Goal: Task Accomplishment & Management: Complete application form

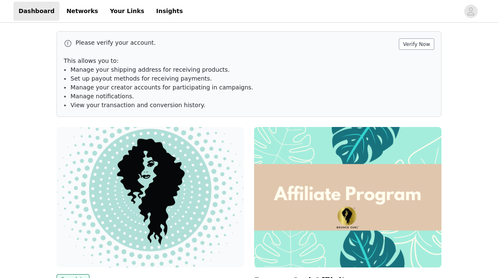
click at [421, 44] on button "Verify Now" at bounding box center [416, 43] width 35 height 11
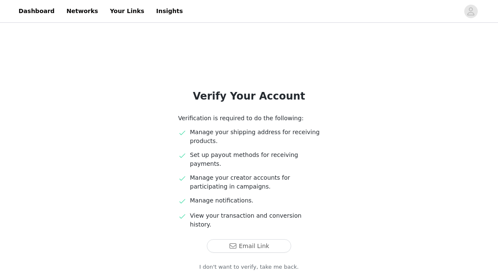
scroll to position [41, 0]
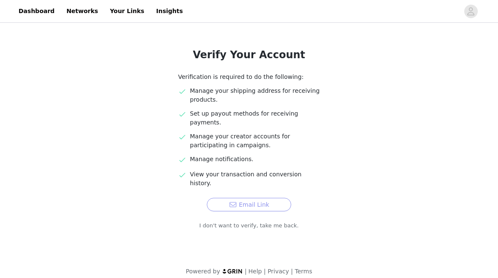
click at [278, 198] on button "Email Link" at bounding box center [249, 205] width 84 height 14
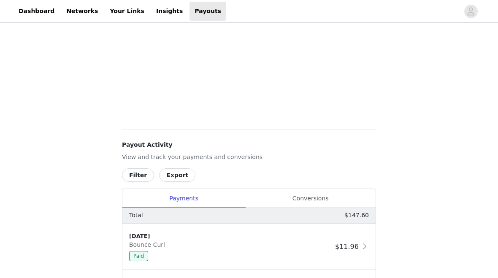
scroll to position [248, 0]
click at [168, 179] on button "Export" at bounding box center [177, 176] width 36 height 14
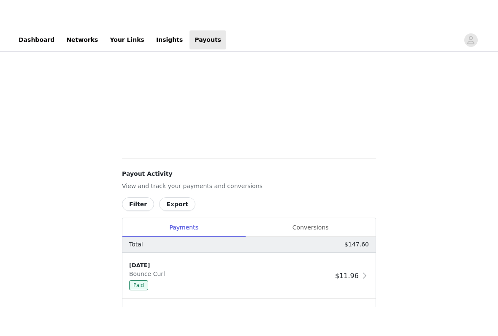
scroll to position [249, 0]
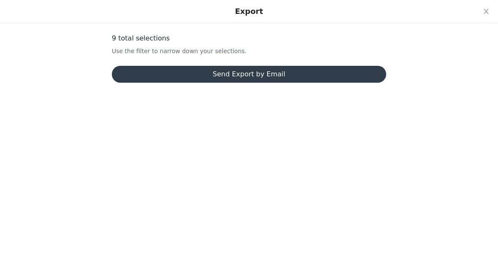
click at [278, 77] on button "Send Export by Email" at bounding box center [249, 74] width 275 height 17
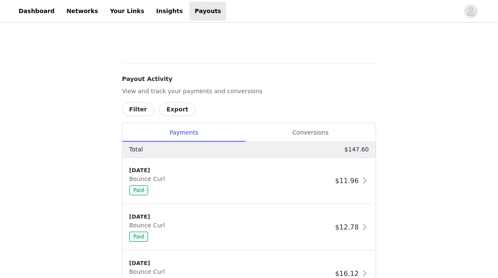
scroll to position [316, 0]
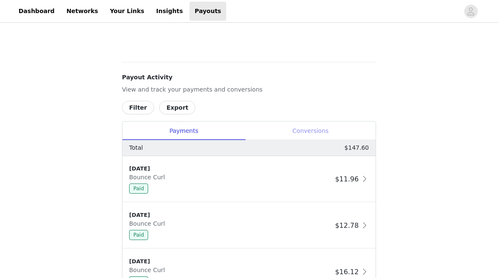
click at [329, 131] on div "Conversions" at bounding box center [310, 131] width 131 height 19
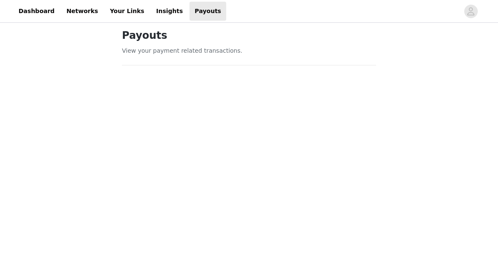
scroll to position [0, 0]
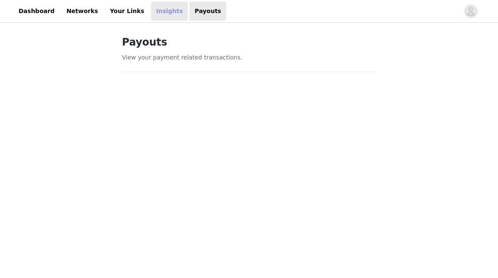
click at [159, 17] on link "Insights" at bounding box center [169, 11] width 37 height 19
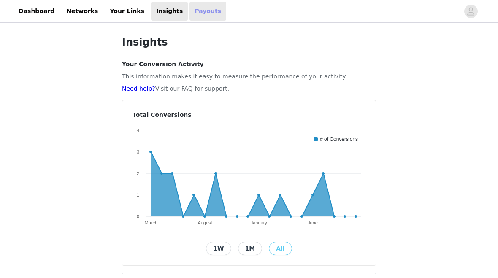
click at [205, 19] on link "Payouts" at bounding box center [208, 11] width 37 height 19
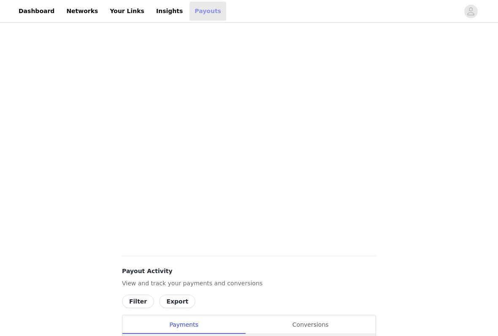
scroll to position [112, 0]
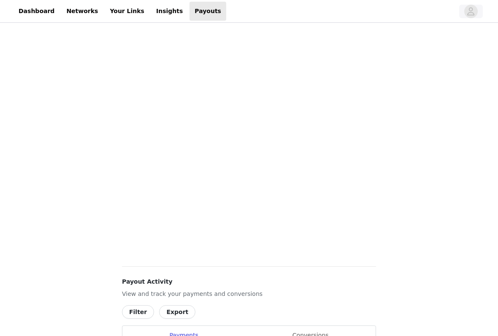
click at [483, 9] on button "button" at bounding box center [472, 12] width 24 height 14
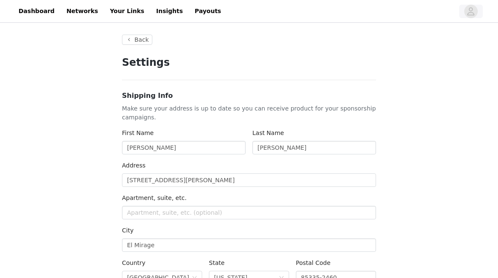
click at [467, 14] on span "button" at bounding box center [472, 12] width 14 height 14
click at [42, 15] on link "Dashboard" at bounding box center [37, 11] width 46 height 19
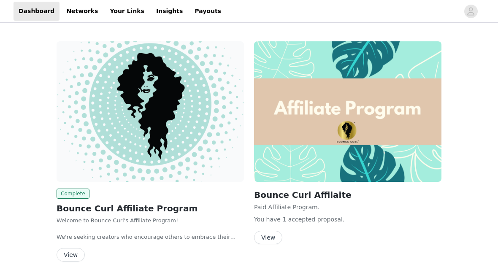
click at [268, 234] on button "View" at bounding box center [268, 238] width 28 height 14
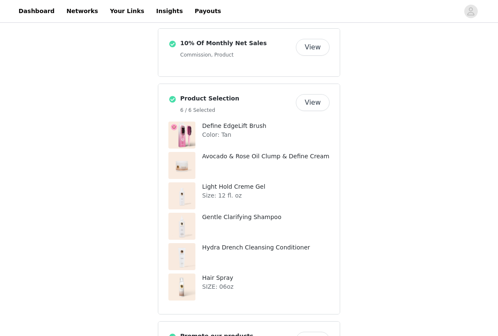
scroll to position [264, 0]
click at [305, 46] on button "View" at bounding box center [313, 47] width 34 height 17
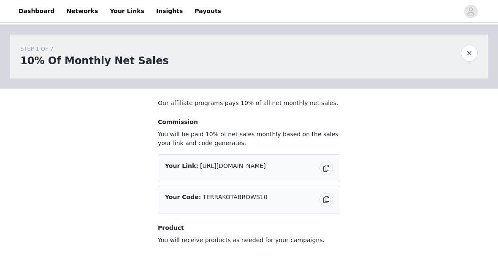
click at [469, 56] on button "button" at bounding box center [469, 53] width 17 height 17
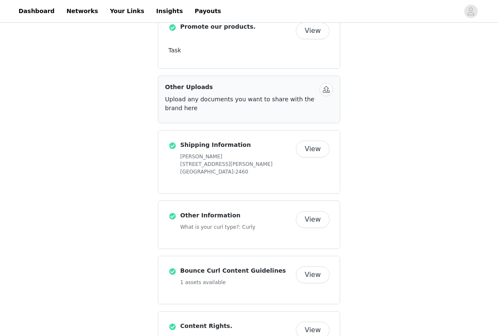
scroll to position [573, 0]
click at [316, 149] on button "View" at bounding box center [313, 149] width 34 height 17
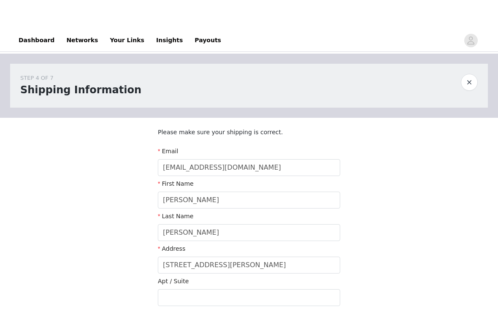
scroll to position [56, 0]
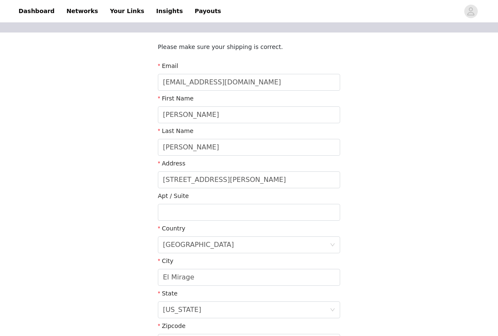
click at [279, 177] on div at bounding box center [249, 199] width 203 height 332
click at [275, 174] on div at bounding box center [249, 199] width 203 height 332
click at [252, 180] on div at bounding box center [249, 199] width 203 height 332
click at [258, 177] on div at bounding box center [249, 199] width 203 height 332
click at [242, 178] on div at bounding box center [249, 199] width 203 height 332
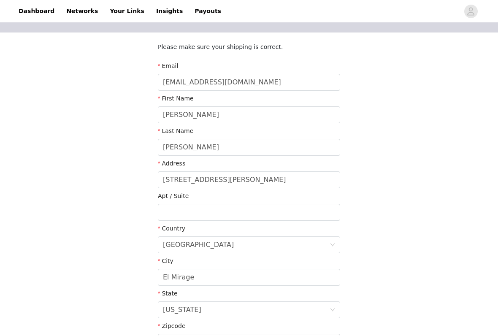
click at [234, 178] on div at bounding box center [249, 199] width 203 height 332
click at [231, 180] on div at bounding box center [249, 199] width 203 height 332
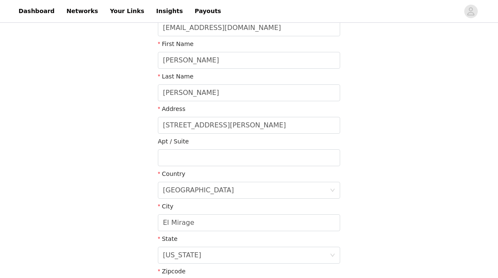
scroll to position [142, 0]
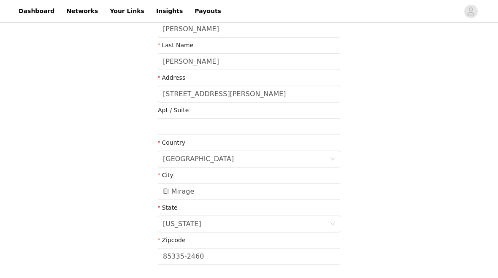
click at [244, 95] on div at bounding box center [249, 113] width 203 height 332
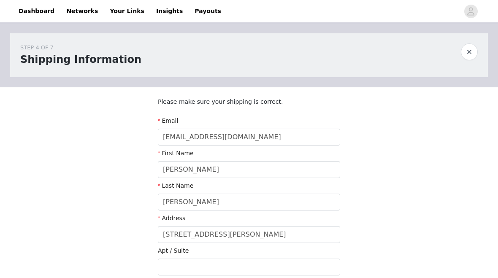
scroll to position [0, 0]
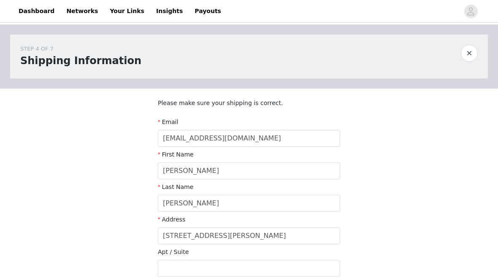
click at [245, 238] on div at bounding box center [249, 255] width 203 height 332
click at [472, 49] on button "button" at bounding box center [469, 53] width 17 height 17
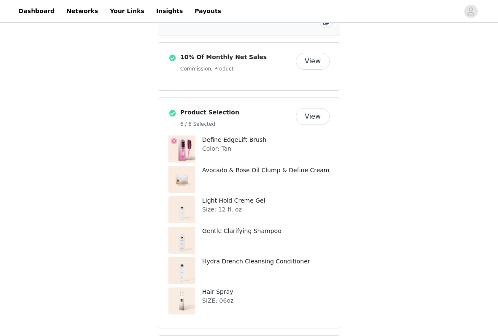
scroll to position [250, 0]
click at [318, 122] on button "View" at bounding box center [313, 116] width 34 height 17
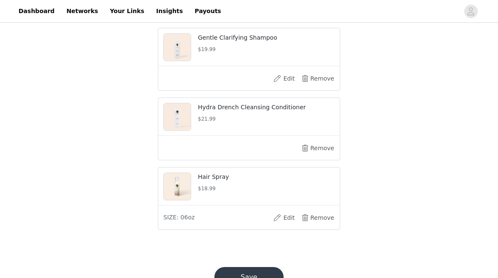
scroll to position [349, 0]
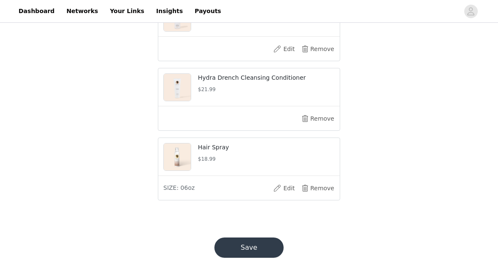
click at [275, 242] on button "Save" at bounding box center [249, 248] width 69 height 20
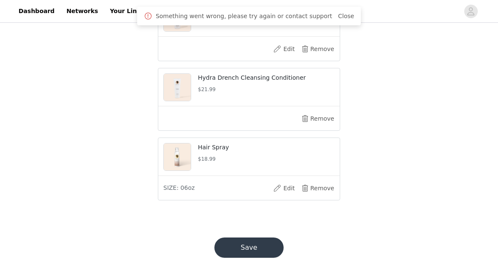
click at [266, 252] on button "Save" at bounding box center [249, 248] width 69 height 20
click at [341, 15] on link "Close" at bounding box center [346, 16] width 16 height 7
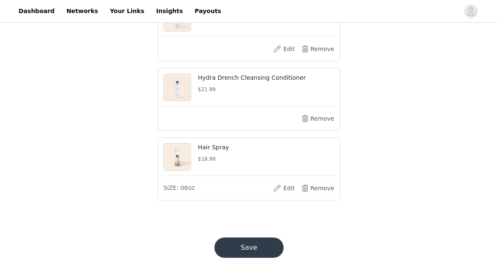
click at [271, 253] on button "Save" at bounding box center [249, 248] width 69 height 20
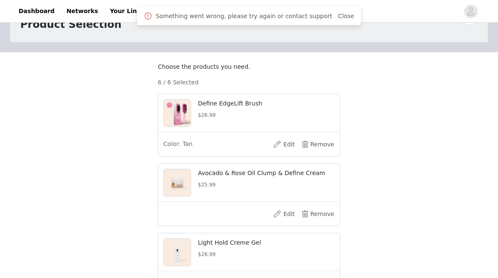
scroll to position [0, 0]
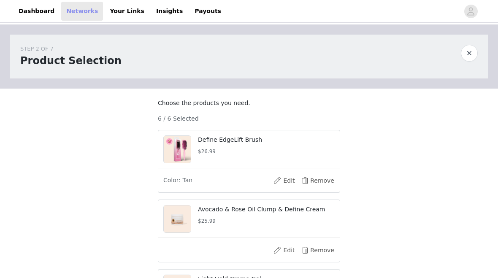
click at [85, 11] on link "Networks" at bounding box center [82, 11] width 42 height 19
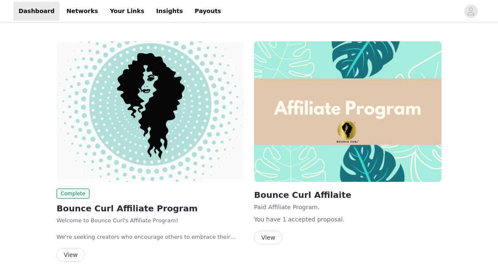
scroll to position [25, 0]
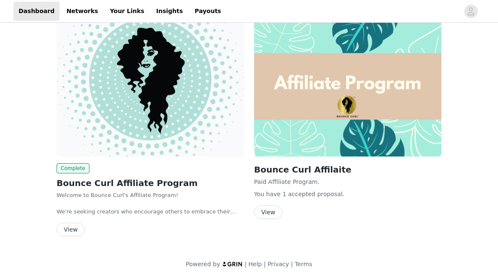
click at [79, 234] on button "View" at bounding box center [71, 230] width 28 height 14
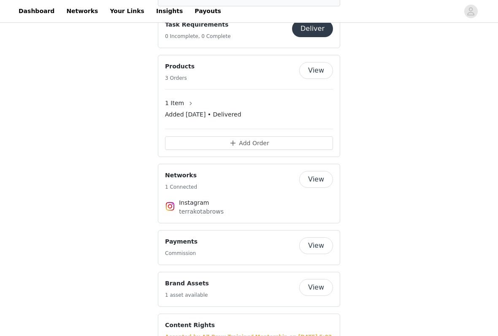
scroll to position [624, 0]
click at [273, 142] on button "Add Order" at bounding box center [249, 143] width 168 height 14
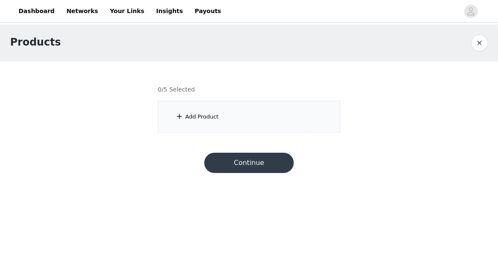
click at [272, 118] on div "Add Product" at bounding box center [249, 117] width 182 height 32
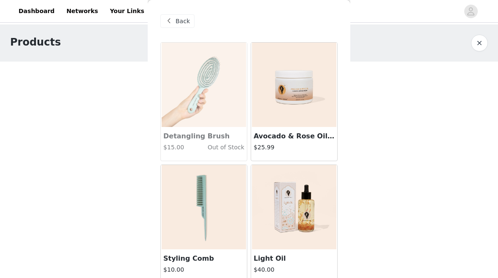
click at [299, 107] on img at bounding box center [294, 85] width 84 height 84
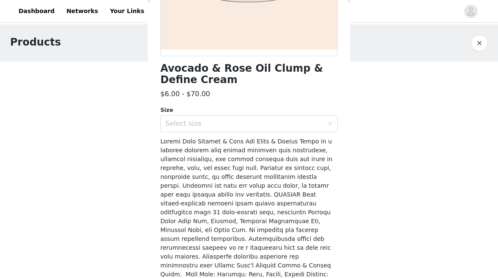
scroll to position [179, 0]
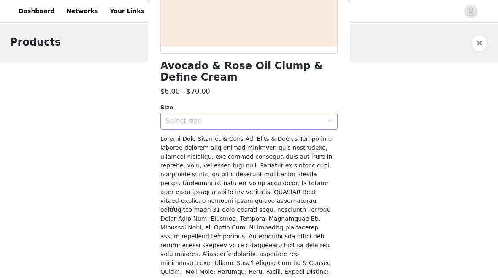
click at [264, 117] on div "Select size" at bounding box center [245, 121] width 158 height 8
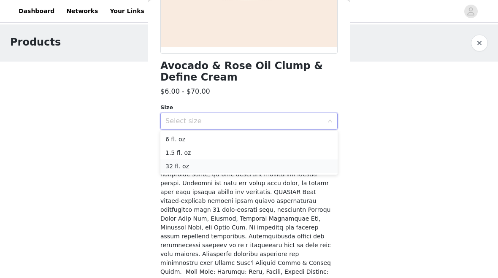
click at [278, 162] on li "32 fl. oz" at bounding box center [249, 167] width 177 height 14
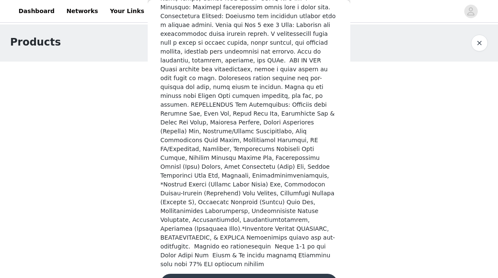
scroll to position [460, 0]
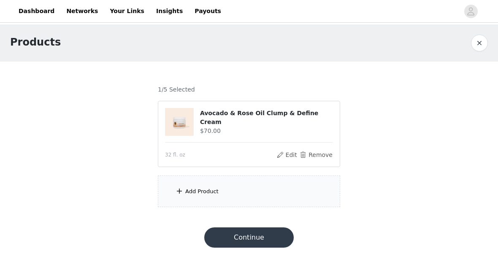
click at [216, 187] on div "Add Product" at bounding box center [249, 192] width 182 height 32
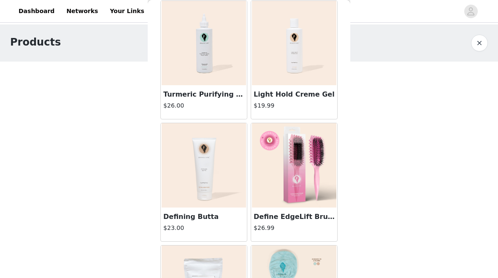
scroll to position [903, 0]
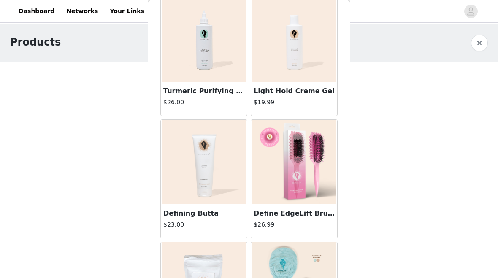
click at [306, 73] on img at bounding box center [294, 39] width 84 height 84
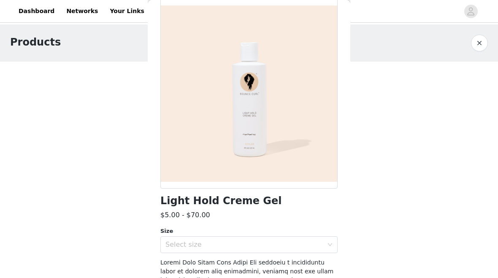
scroll to position [42, 0]
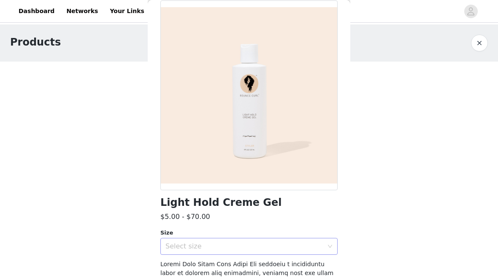
click at [265, 243] on div "Select size" at bounding box center [245, 246] width 158 height 8
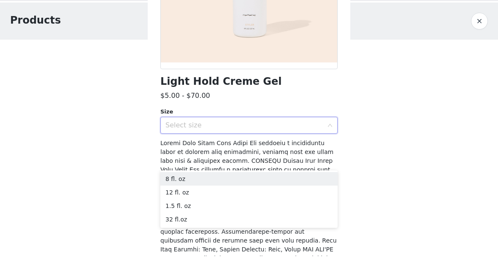
scroll to position [0, 0]
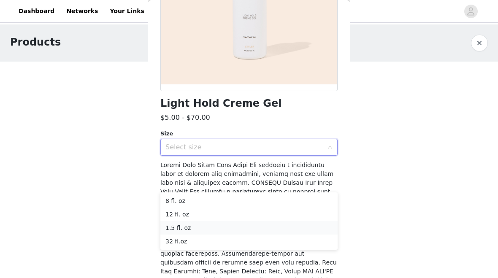
click at [224, 226] on li "1.5 fl. oz" at bounding box center [249, 228] width 177 height 14
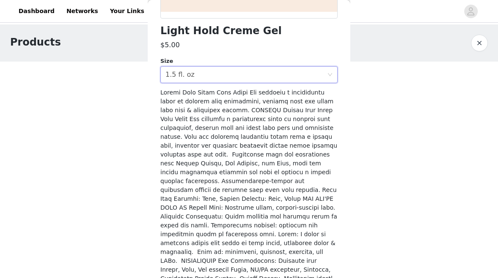
scroll to position [214, 0]
click at [325, 79] on div "Select size 1.5 fl. oz" at bounding box center [247, 74] width 162 height 16
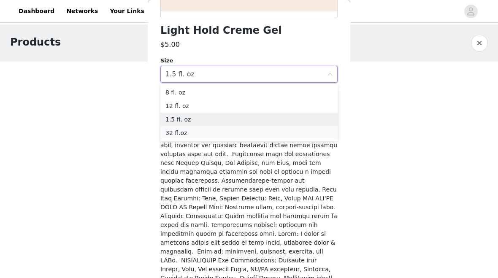
click at [234, 137] on li "32 fl.oz" at bounding box center [249, 133] width 177 height 14
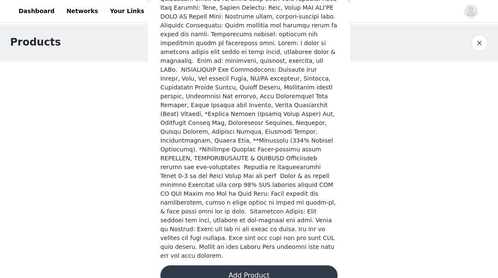
scroll to position [405, 0]
click at [275, 266] on button "Add Product" at bounding box center [249, 276] width 177 height 20
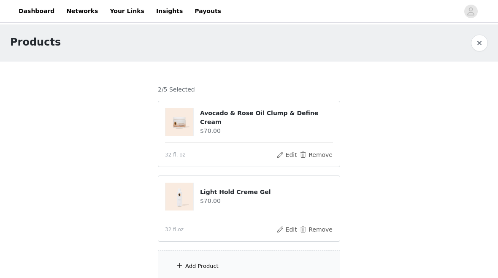
scroll to position [54, 0]
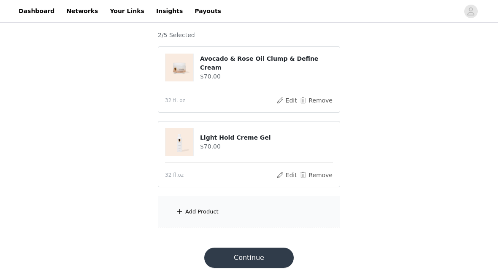
click at [207, 220] on div "Add Product" at bounding box center [249, 212] width 182 height 32
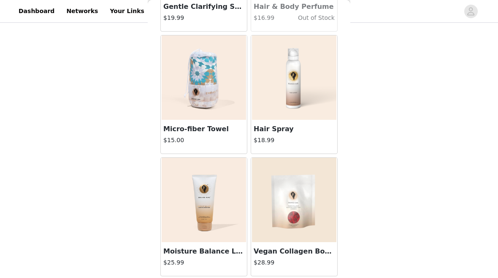
scroll to position [1355, 0]
click at [205, 242] on img at bounding box center [204, 200] width 84 height 84
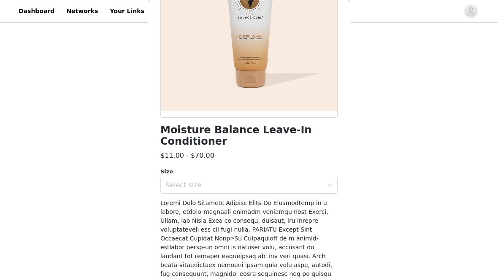
scroll to position [101, 0]
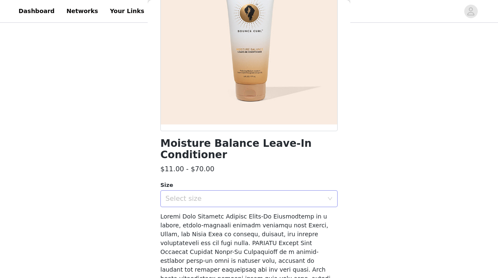
click at [314, 197] on div "Select size" at bounding box center [245, 199] width 158 height 8
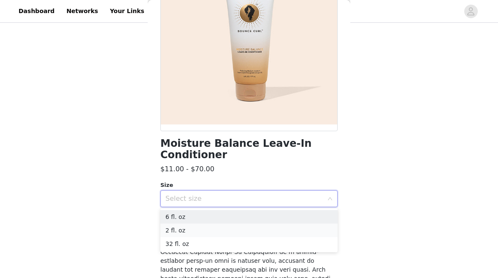
click at [237, 234] on li "2 fl. oz" at bounding box center [249, 231] width 177 height 14
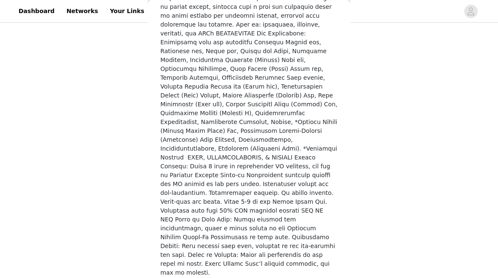
scroll to position [496, 0]
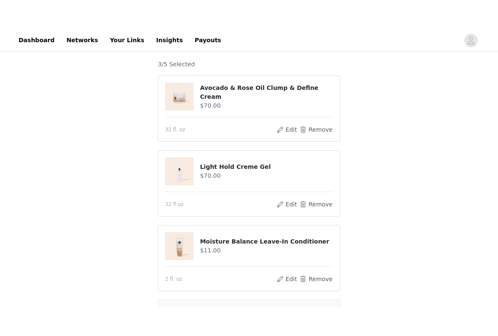
scroll to position [71, 0]
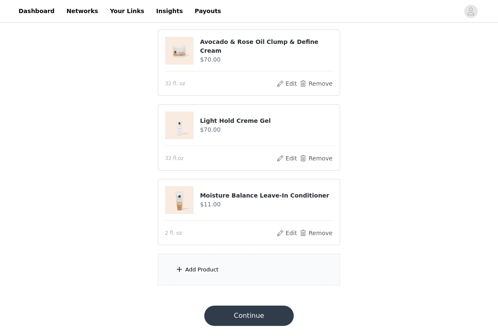
click at [215, 271] on div "Add Product" at bounding box center [201, 270] width 33 height 8
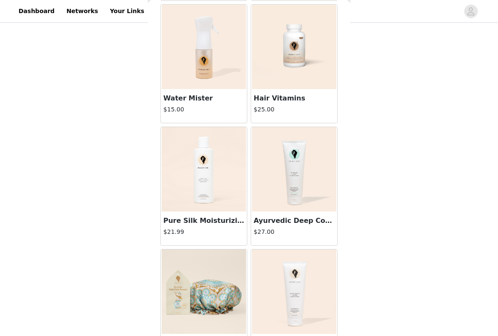
click at [301, 96] on h3 "Hair Vitamins" at bounding box center [294, 98] width 81 height 10
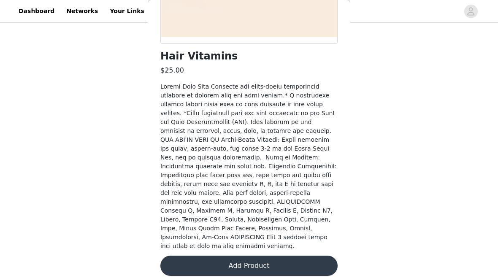
scroll to position [188, 0]
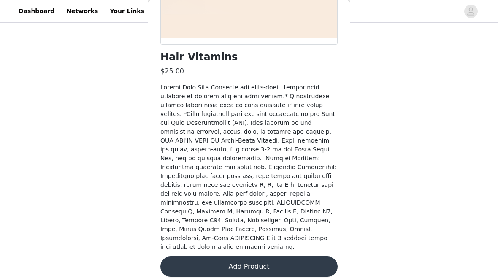
click at [273, 260] on button "Add Product" at bounding box center [249, 267] width 177 height 20
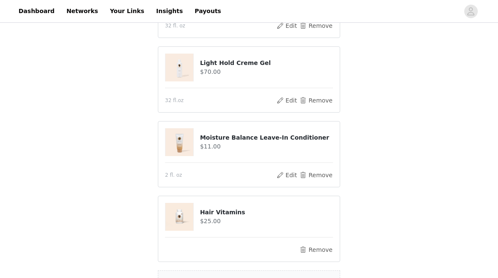
scroll to position [204, 0]
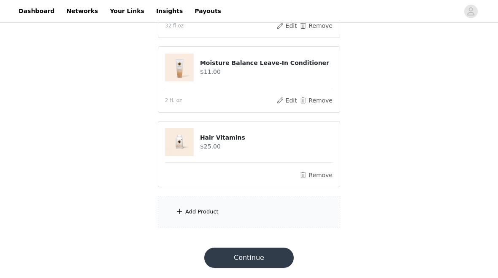
click at [276, 255] on button "Continue" at bounding box center [249, 258] width 90 height 20
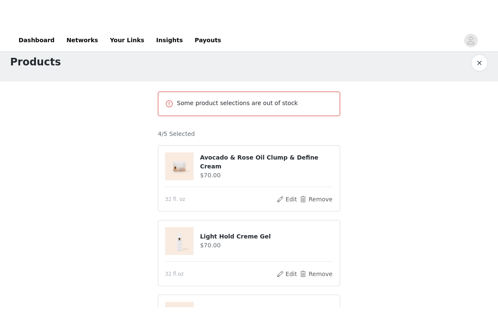
scroll to position [0, 0]
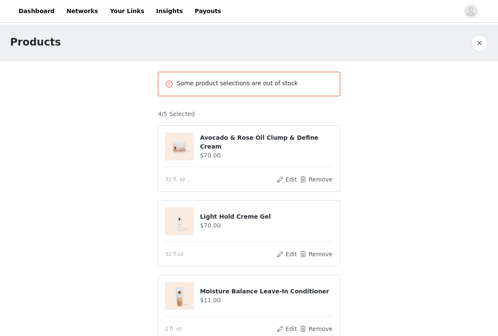
click at [173, 82] on span at bounding box center [169, 84] width 8 height 10
click at [174, 82] on div "Some product selections are out of stock" at bounding box center [249, 84] width 168 height 10
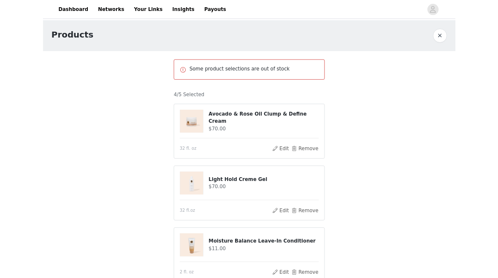
scroll to position [229, 0]
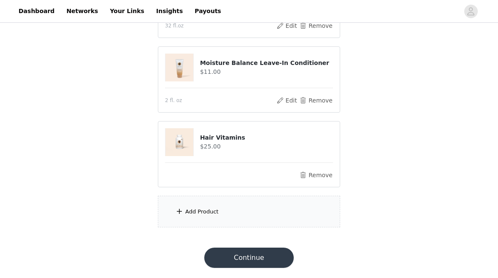
click at [274, 260] on button "Continue" at bounding box center [249, 258] width 90 height 20
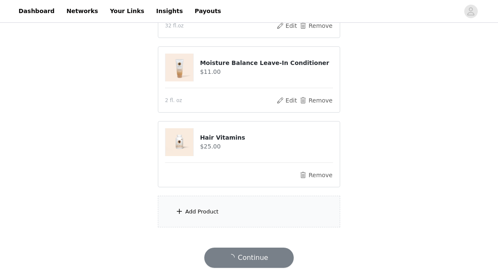
scroll to position [204, 0]
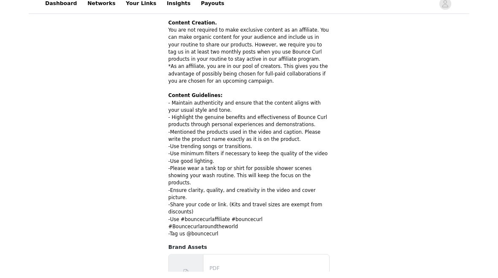
scroll to position [157, 0]
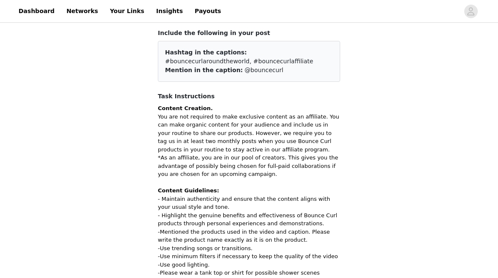
scroll to position [0, 0]
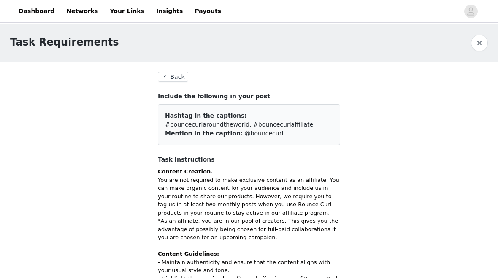
click at [482, 49] on button "button" at bounding box center [479, 43] width 17 height 17
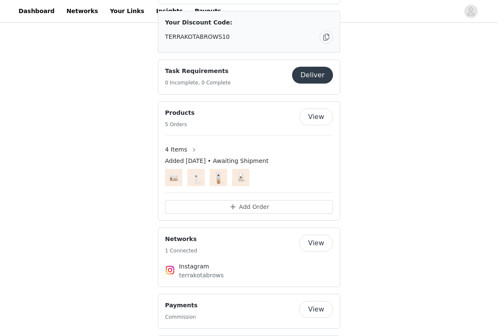
scroll to position [577, 0]
click at [315, 200] on button "Add Order" at bounding box center [249, 207] width 168 height 14
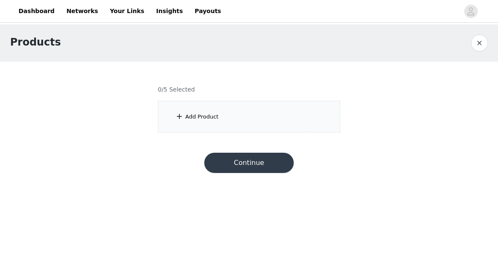
click at [313, 113] on div "Add Product" at bounding box center [249, 117] width 182 height 32
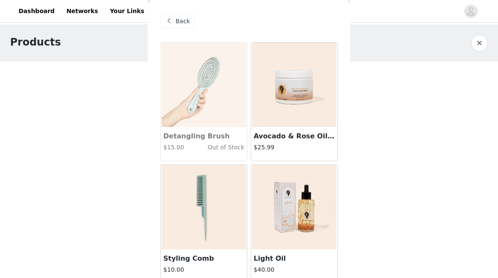
click at [307, 114] on img at bounding box center [294, 85] width 84 height 84
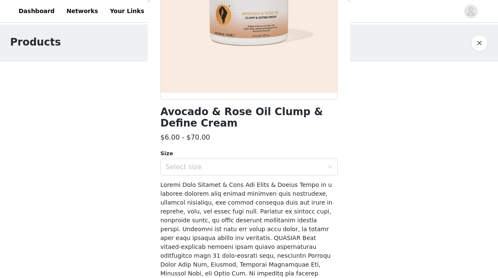
scroll to position [132, 0]
click at [305, 171] on div "Select size" at bounding box center [245, 167] width 158 height 8
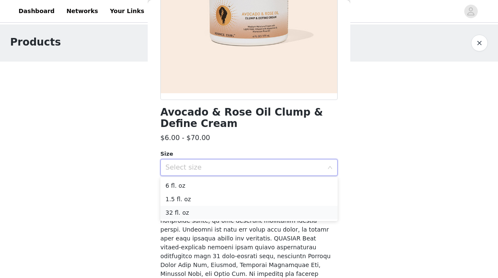
click at [223, 216] on li "32 fl. oz" at bounding box center [249, 213] width 177 height 14
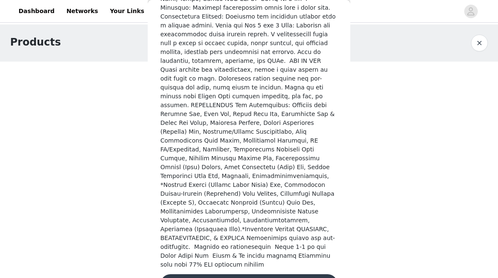
scroll to position [460, 0]
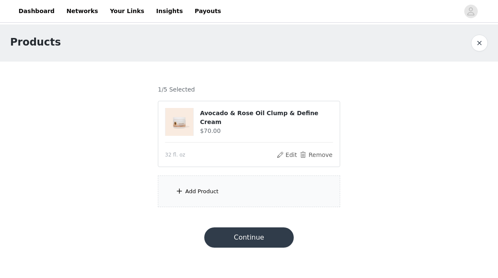
click at [233, 196] on div "Add Product" at bounding box center [249, 192] width 182 height 32
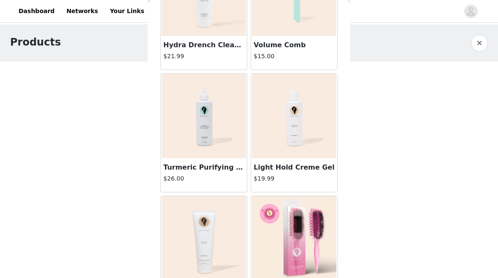
scroll to position [850, 0]
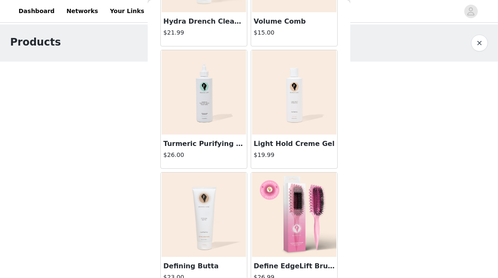
click at [318, 140] on h3 "Light Hold Creme Gel" at bounding box center [294, 144] width 81 height 10
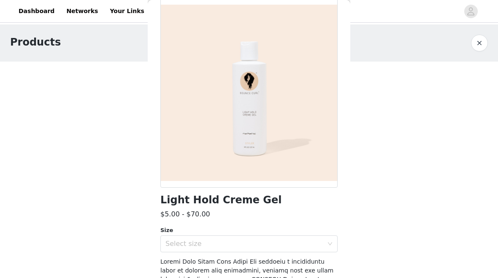
scroll to position [47, 0]
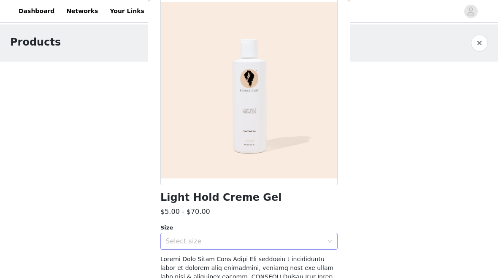
click at [264, 239] on div "Select size" at bounding box center [245, 241] width 158 height 8
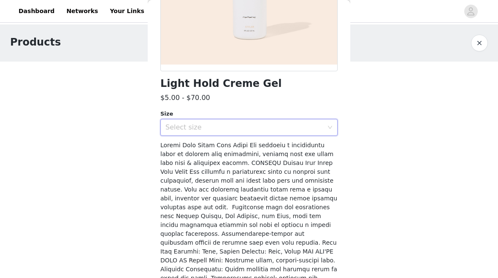
scroll to position [165, 0]
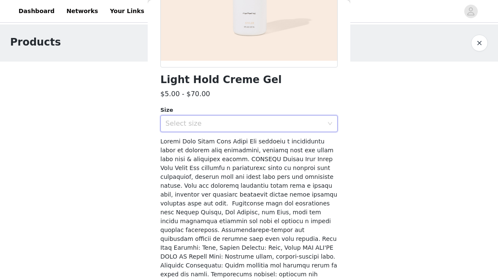
click at [310, 127] on div "Select size" at bounding box center [245, 124] width 158 height 8
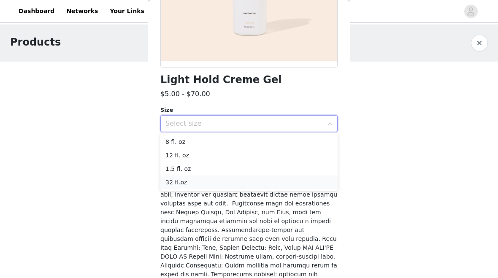
click at [212, 185] on li "32 fl.oz" at bounding box center [249, 183] width 177 height 14
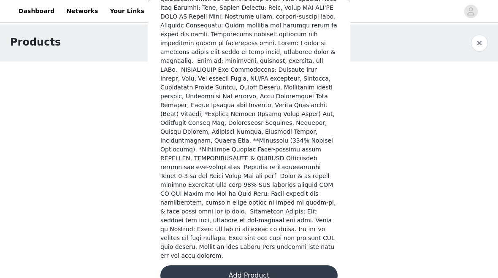
scroll to position [405, 0]
click at [270, 266] on button "Add Product" at bounding box center [249, 276] width 177 height 20
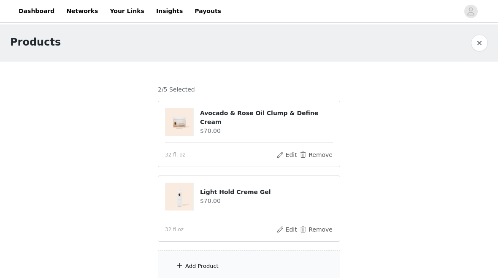
scroll to position [54, 0]
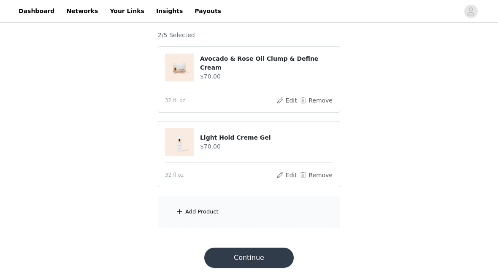
click at [203, 214] on div "Add Product" at bounding box center [201, 212] width 33 height 8
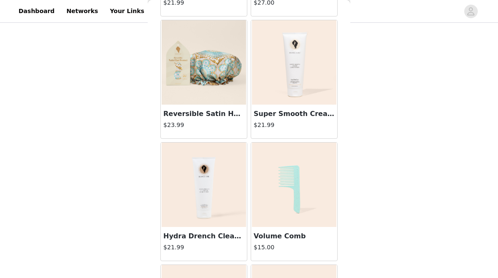
scroll to position [637, 0]
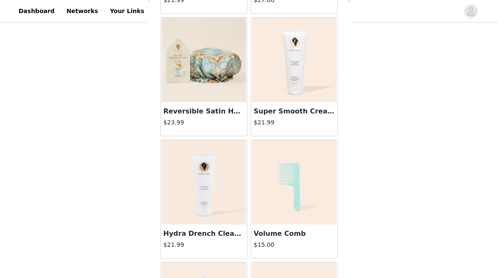
click at [220, 231] on h3 "Hydra Drench Cleansing Conditioner" at bounding box center [203, 234] width 81 height 10
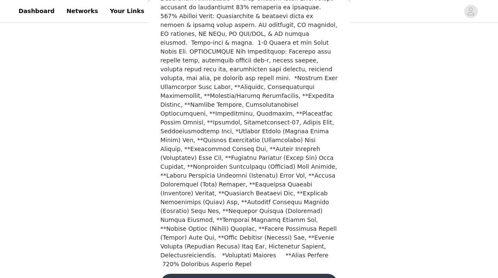
scroll to position [483, 0]
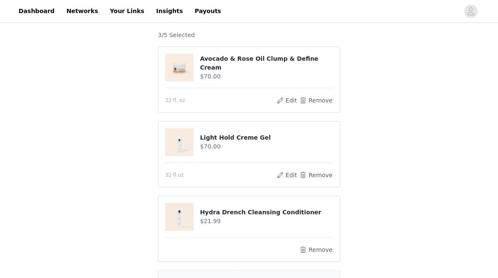
scroll to position [129, 0]
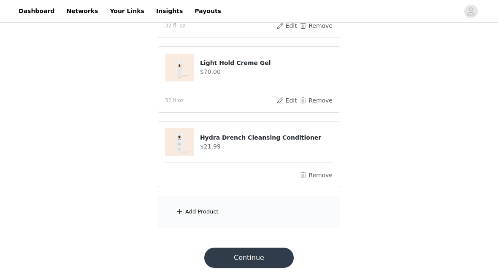
click at [227, 218] on div "Add Product" at bounding box center [249, 212] width 182 height 32
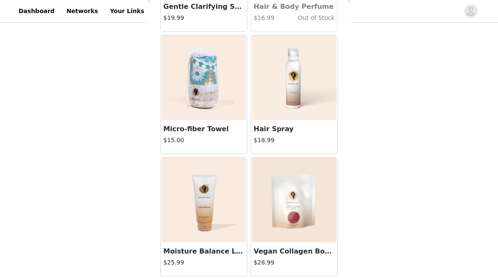
scroll to position [1355, 0]
click at [295, 249] on h3 "Vegan Collagen Boosting Hair & Skin Gummies" at bounding box center [294, 252] width 81 height 10
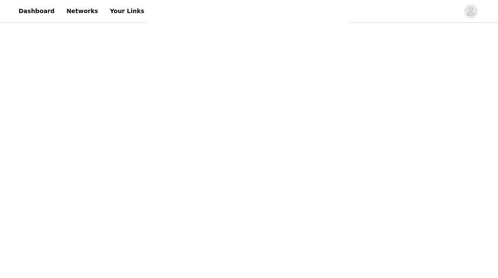
scroll to position [199, 0]
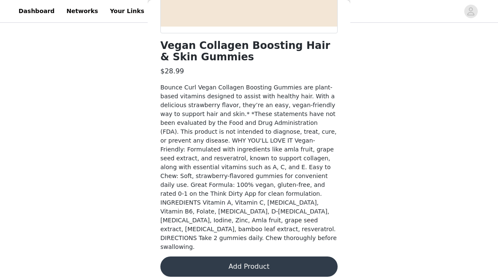
click at [272, 260] on button "Add Product" at bounding box center [249, 267] width 177 height 20
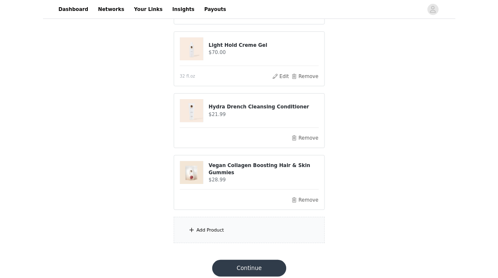
scroll to position [204, 0]
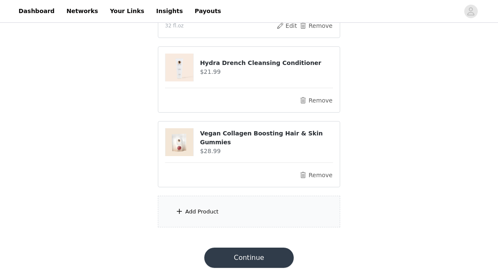
click at [207, 212] on div "Add Product" at bounding box center [201, 212] width 33 height 8
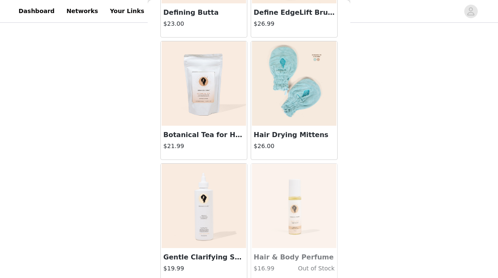
scroll to position [1105, 0]
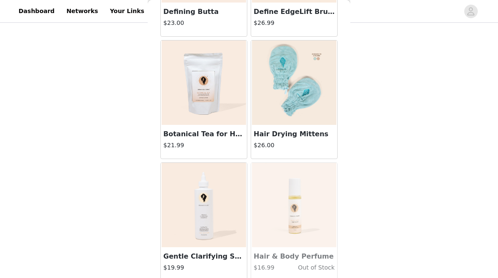
click at [223, 112] on img at bounding box center [204, 83] width 84 height 84
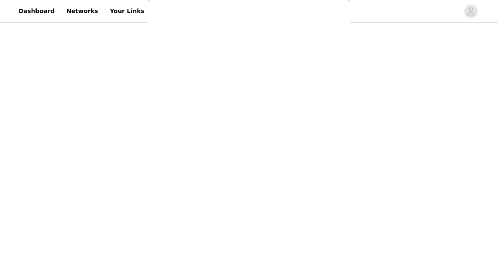
scroll to position [234, 0]
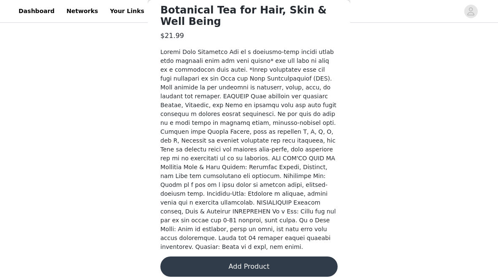
click at [296, 257] on button "Add Product" at bounding box center [249, 267] width 177 height 20
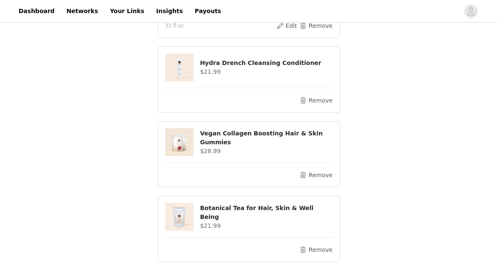
scroll to position [247, 0]
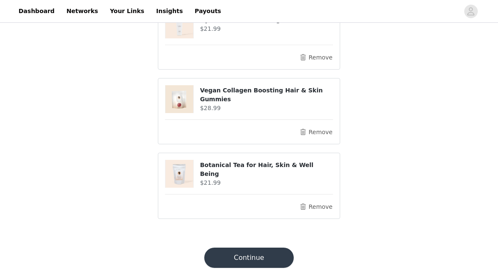
click at [277, 260] on button "Continue" at bounding box center [249, 258] width 90 height 20
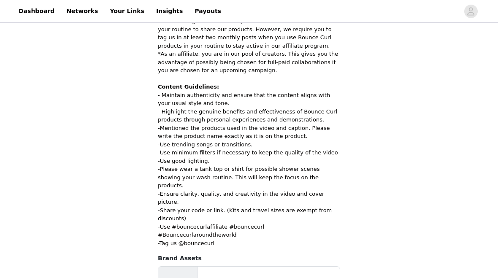
scroll to position [182, 0]
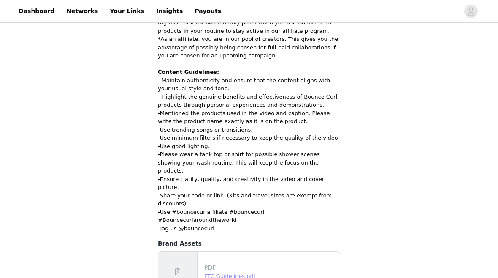
click at [238, 273] on link "FTC Guidelines.pdf" at bounding box center [229, 276] width 51 height 6
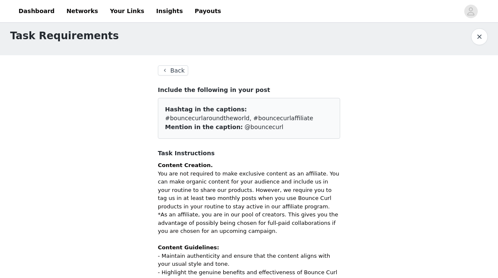
scroll to position [0, 0]
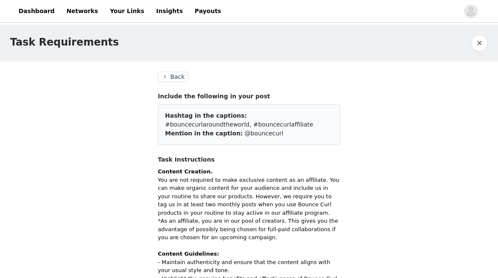
click at [475, 50] on button "button" at bounding box center [479, 43] width 17 height 17
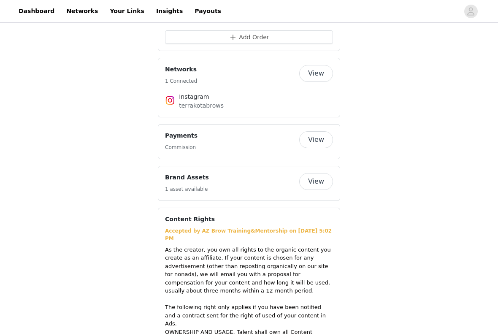
scroll to position [747, 0]
click at [315, 70] on button "View" at bounding box center [317, 73] width 34 height 17
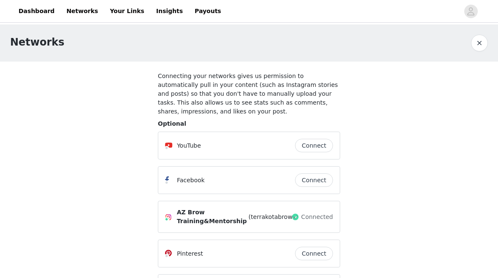
click at [483, 42] on button "button" at bounding box center [479, 43] width 17 height 17
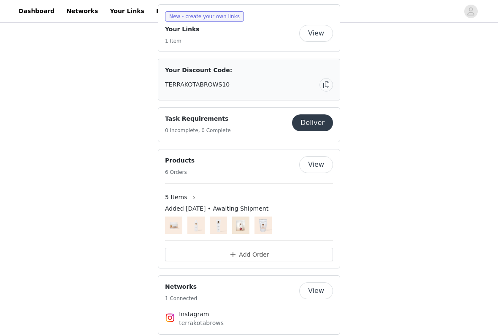
scroll to position [530, 0]
click at [321, 163] on button "View" at bounding box center [317, 164] width 34 height 17
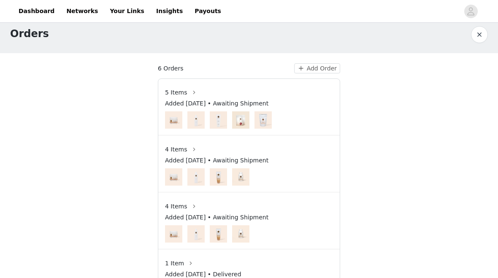
scroll to position [8, 0]
click at [199, 205] on button "button" at bounding box center [195, 207] width 14 height 14
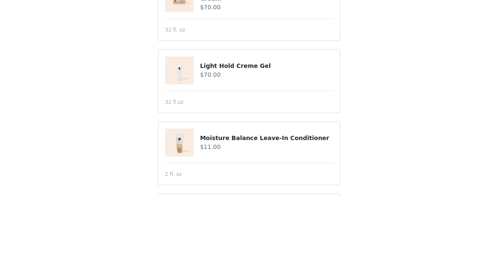
scroll to position [133, 0]
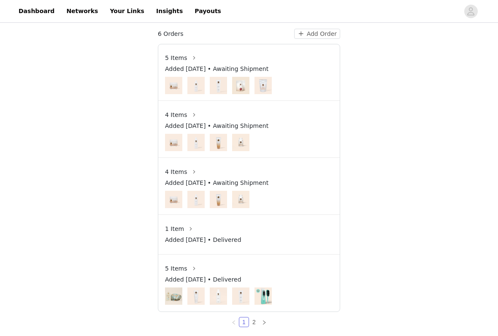
scroll to position [44, 0]
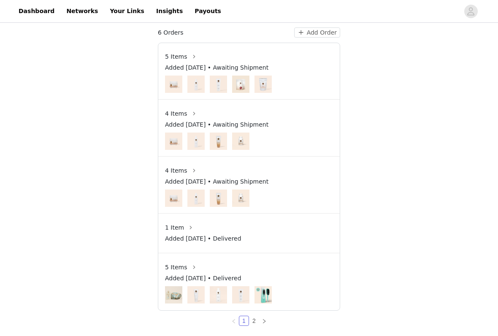
click at [350, 92] on section "6 Orders Add Order 5 Items Added Sep 30, 2025 • Awaiting Shipment 4 Items Added…" at bounding box center [249, 176] width 203 height 319
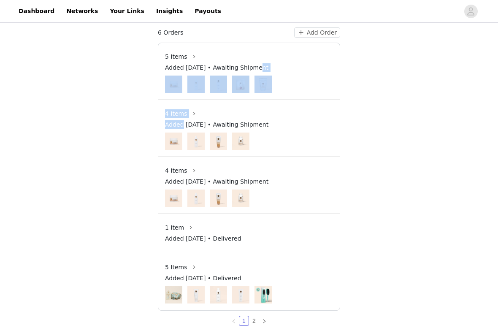
click at [381, 175] on div "Orders 6 Orders Add Order 5 Items Added Sep 30, 2025 • Awaiting Shipment 4 Item…" at bounding box center [249, 158] width 498 height 356
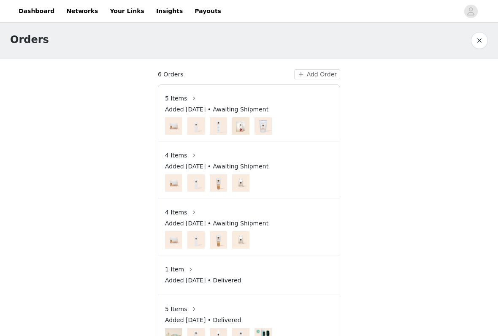
scroll to position [2, 0]
click at [321, 131] on div at bounding box center [249, 126] width 168 height 17
click at [287, 171] on div "Added Sep 30, 2025 • Awaiting Shipment" at bounding box center [249, 169] width 168 height 12
click at [240, 232] on img at bounding box center [240, 240] width 17 height 17
click at [188, 216] on button "button" at bounding box center [195, 213] width 14 height 14
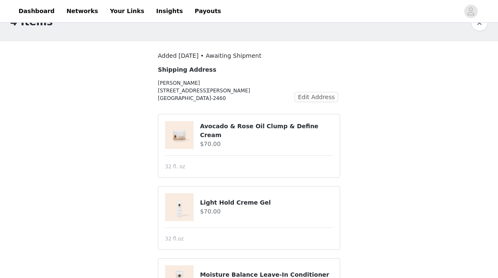
scroll to position [22, 0]
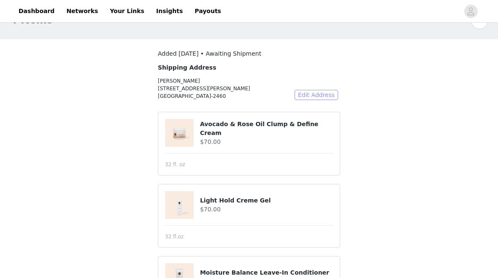
click at [313, 96] on button "Edit Address" at bounding box center [317, 95] width 44 height 10
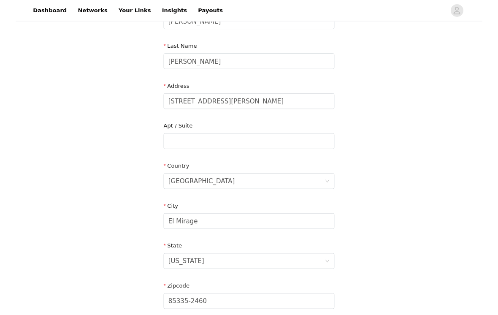
scroll to position [132, 0]
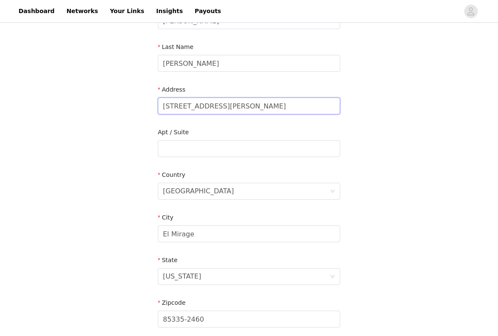
click at [264, 112] on input "[STREET_ADDRESS][PERSON_NAME]" at bounding box center [249, 106] width 182 height 17
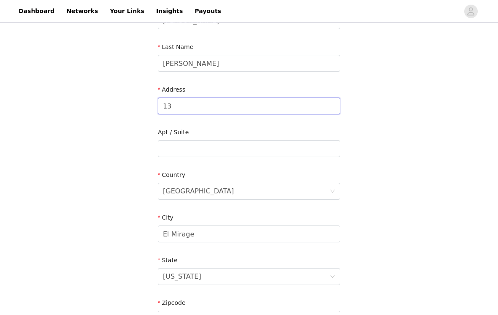
type input "1"
click at [222, 191] on div "[GEOGRAPHIC_DATA]" at bounding box center [246, 191] width 167 height 16
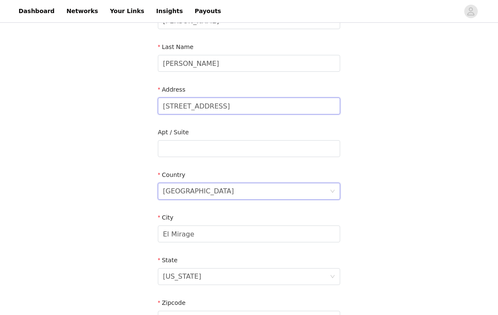
click at [258, 110] on input "416 W Mission Ln" at bounding box center [249, 106] width 182 height 17
type input "416 W Mission LN"
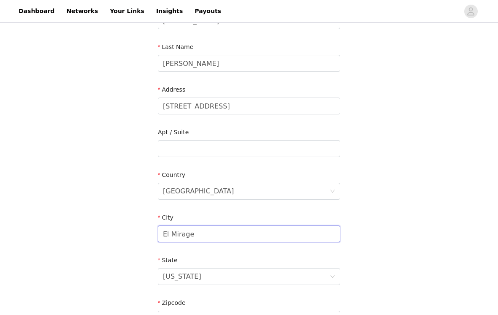
click at [221, 232] on input "El Mirage" at bounding box center [249, 234] width 182 height 17
type input "E"
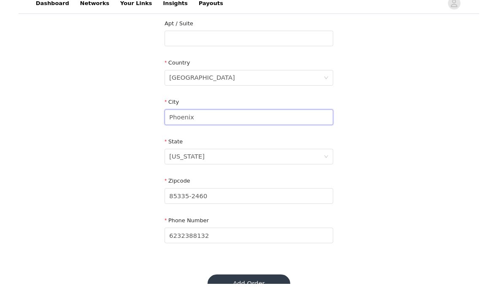
scroll to position [272, 0]
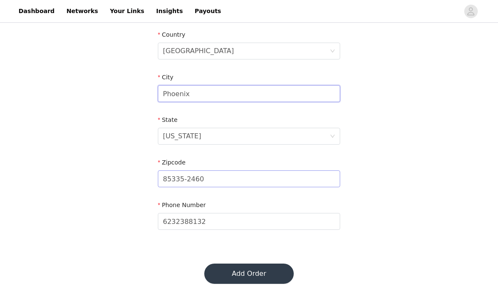
type input "Phoenix"
click at [237, 178] on input "85335-2460" at bounding box center [249, 179] width 182 height 17
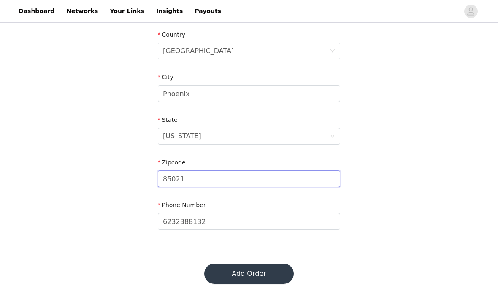
scroll to position [275, 0]
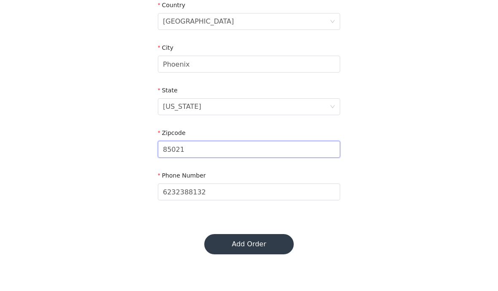
type input "85021"
click at [272, 261] on button "Add Order" at bounding box center [249, 271] width 90 height 20
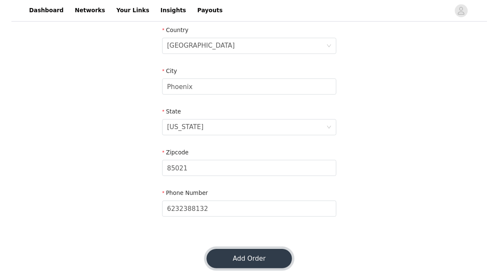
scroll to position [289, 0]
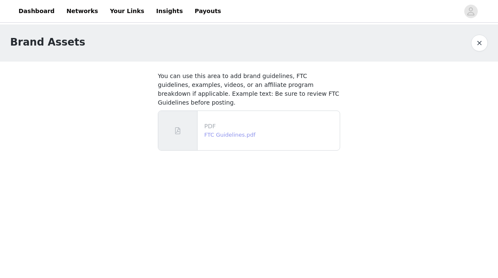
click at [237, 138] on link "FTC Guidelines.pdf" at bounding box center [229, 135] width 51 height 6
